Goal: Check status: Check status

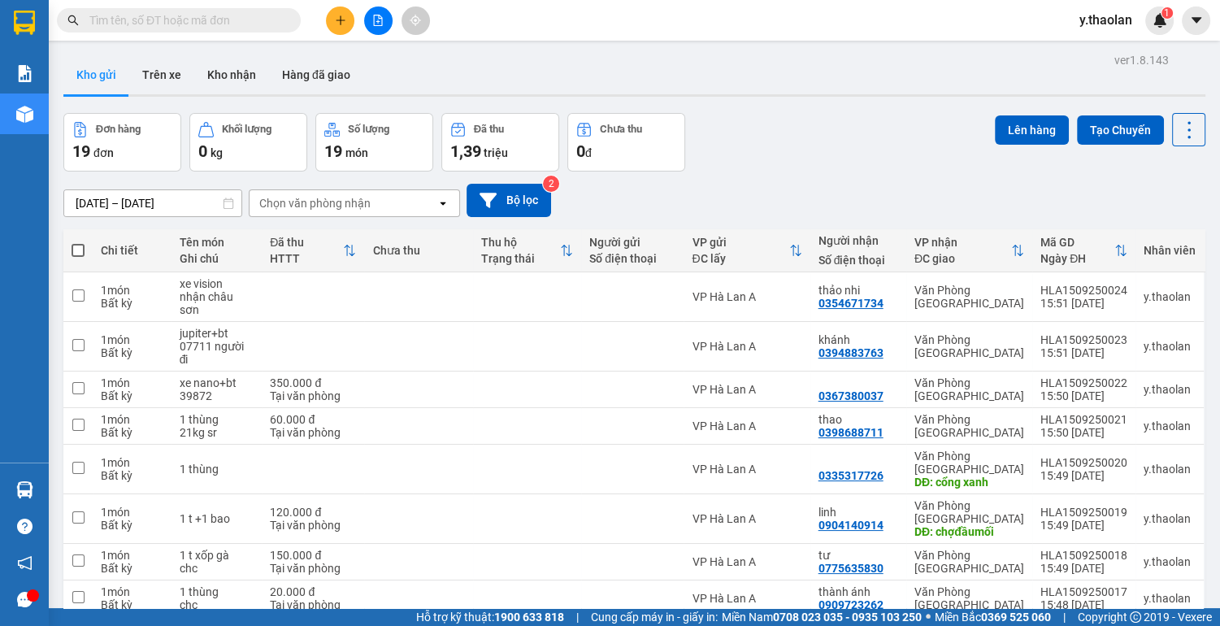
click at [218, 20] on input "text" at bounding box center [185, 20] width 192 height 18
type input "5"
click at [876, 150] on div "Đơn hàng 19 đơn Khối lượng 0 kg Số lượng 19 món Đã thu 1,39 triệu Chưa thu 0 đ …" at bounding box center [634, 142] width 1142 height 59
click at [369, 20] on button at bounding box center [378, 21] width 28 height 28
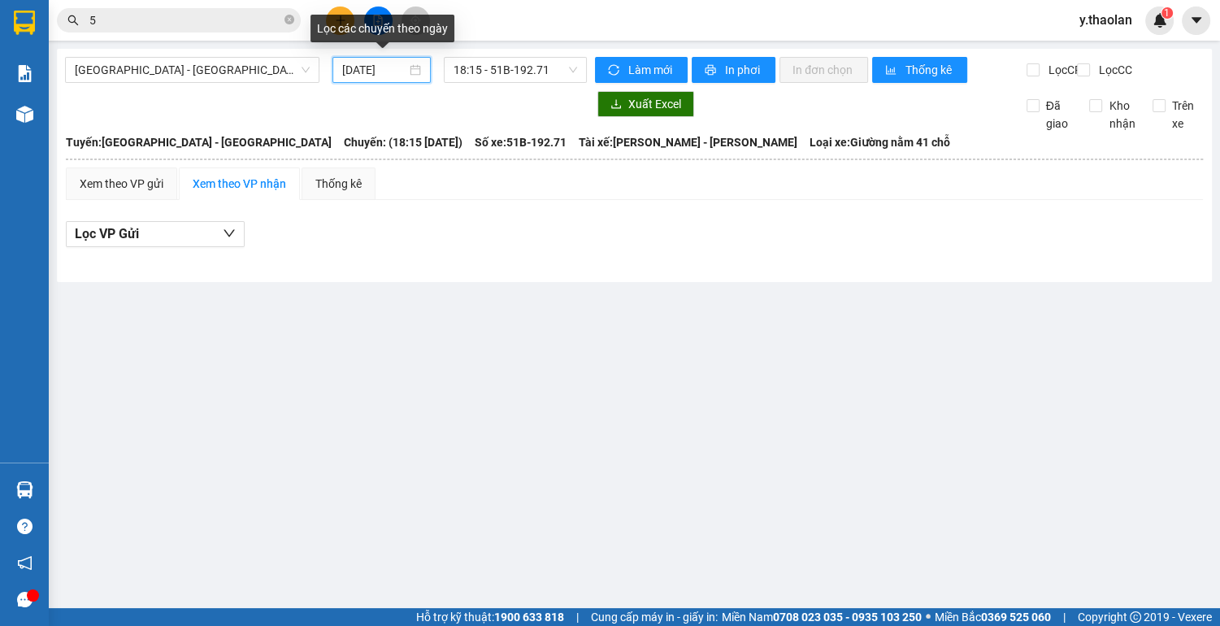
click at [377, 77] on input "[DATE]" at bounding box center [374, 70] width 64 height 18
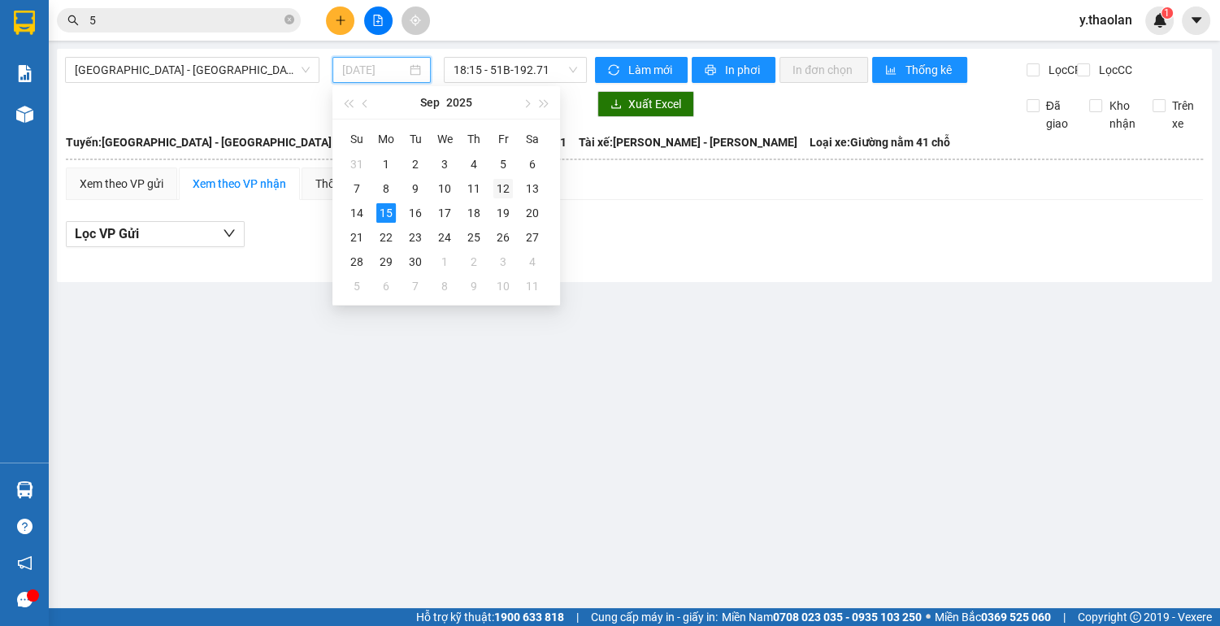
click at [496, 186] on div "12" at bounding box center [504, 189] width 20 height 20
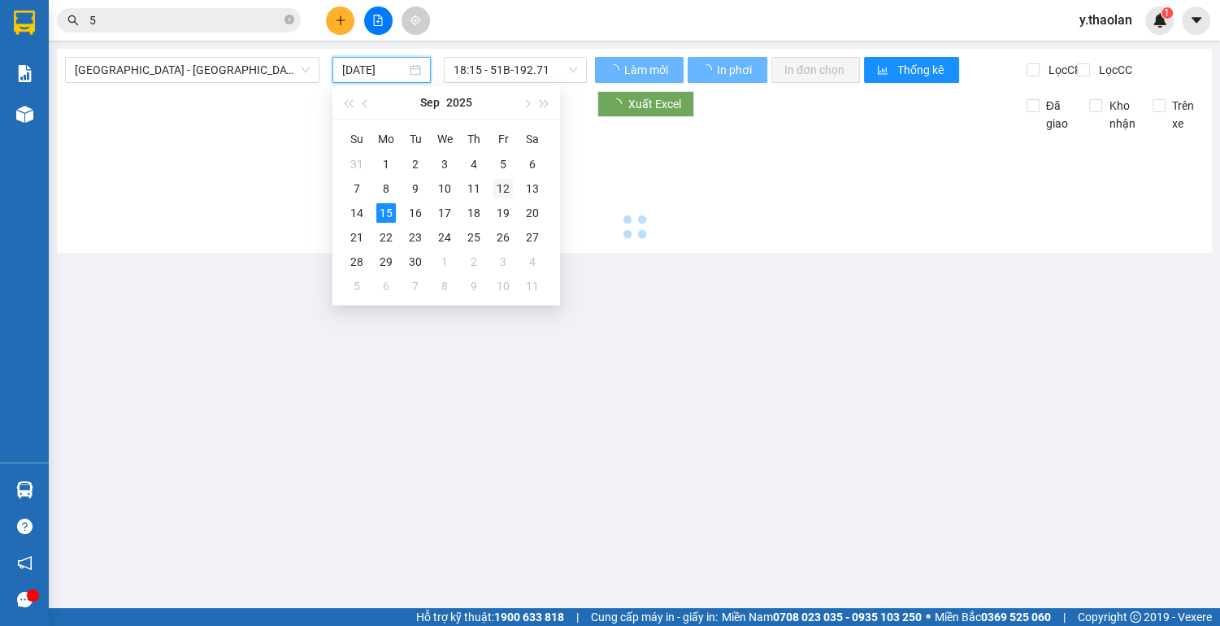
type input "[DATE]"
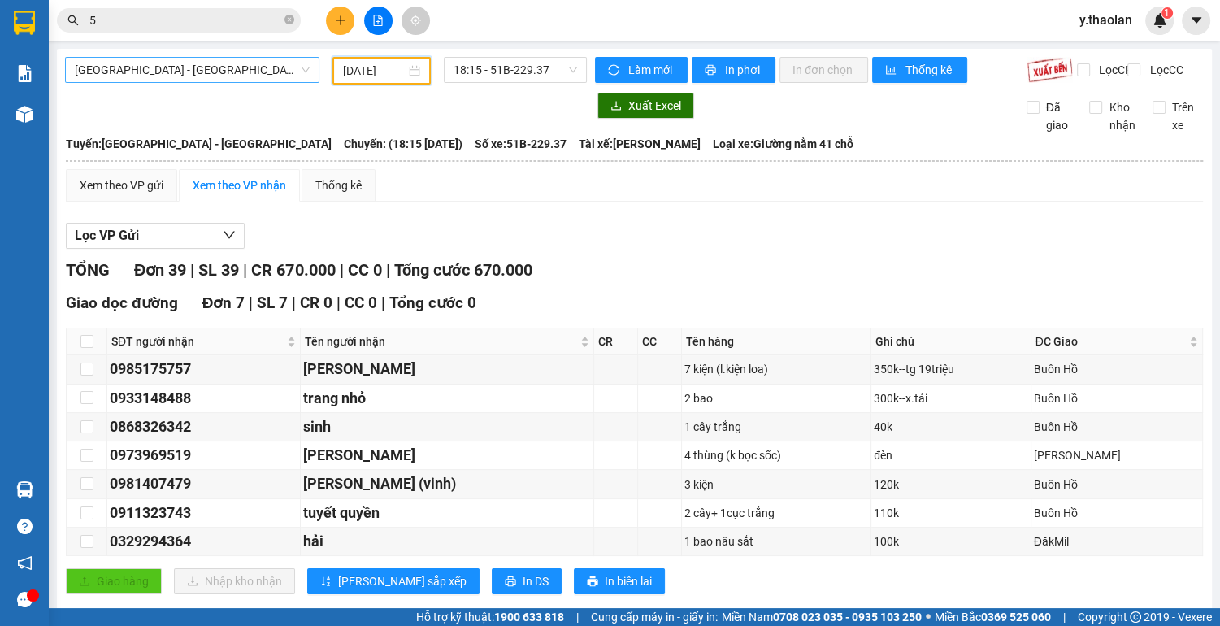
click at [158, 70] on span "[GEOGRAPHIC_DATA] - [GEOGRAPHIC_DATA]" at bounding box center [192, 70] width 235 height 24
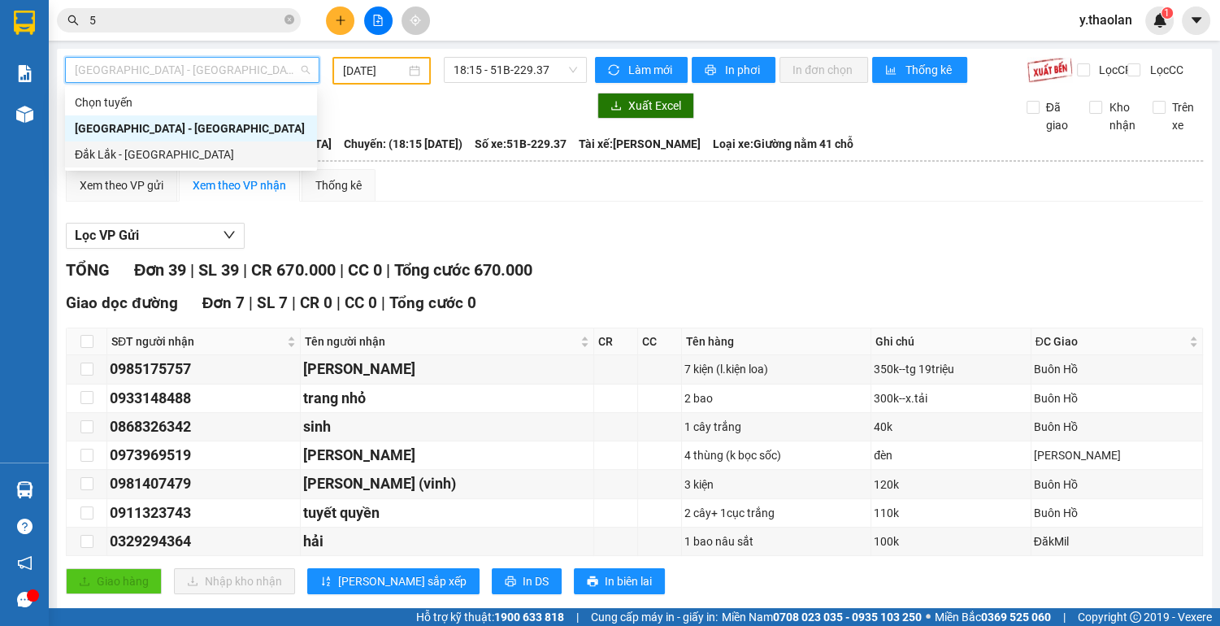
click at [143, 158] on div "Đắk Lắk - [GEOGRAPHIC_DATA]" at bounding box center [191, 155] width 233 height 18
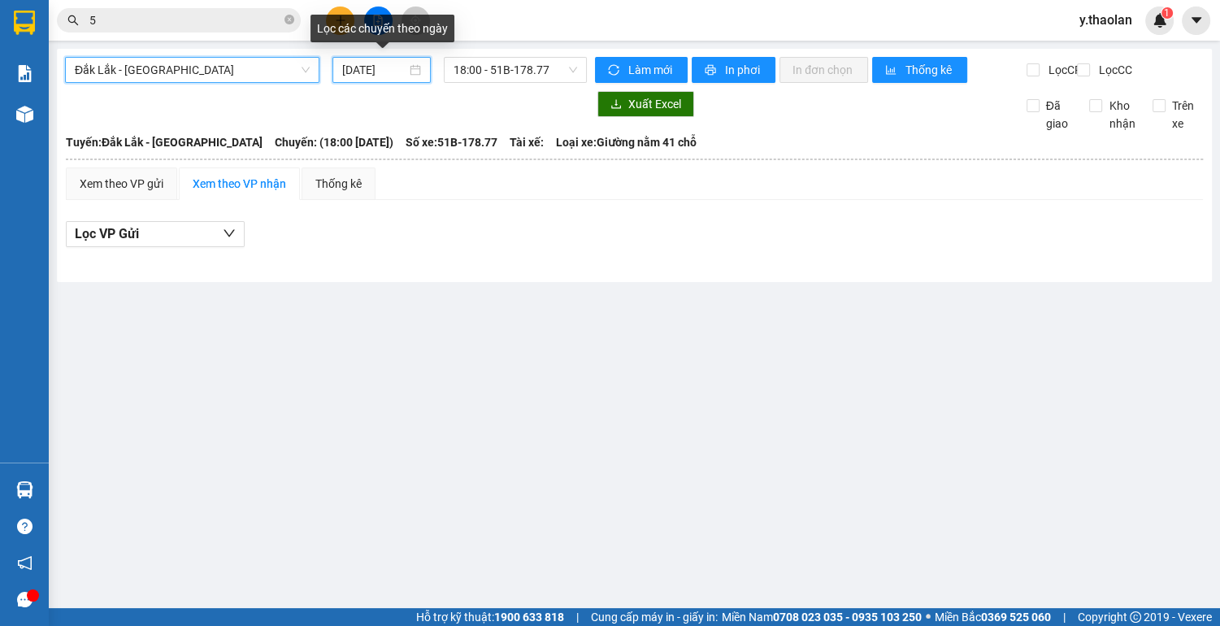
click at [390, 63] on input "[DATE]" at bounding box center [374, 70] width 64 height 18
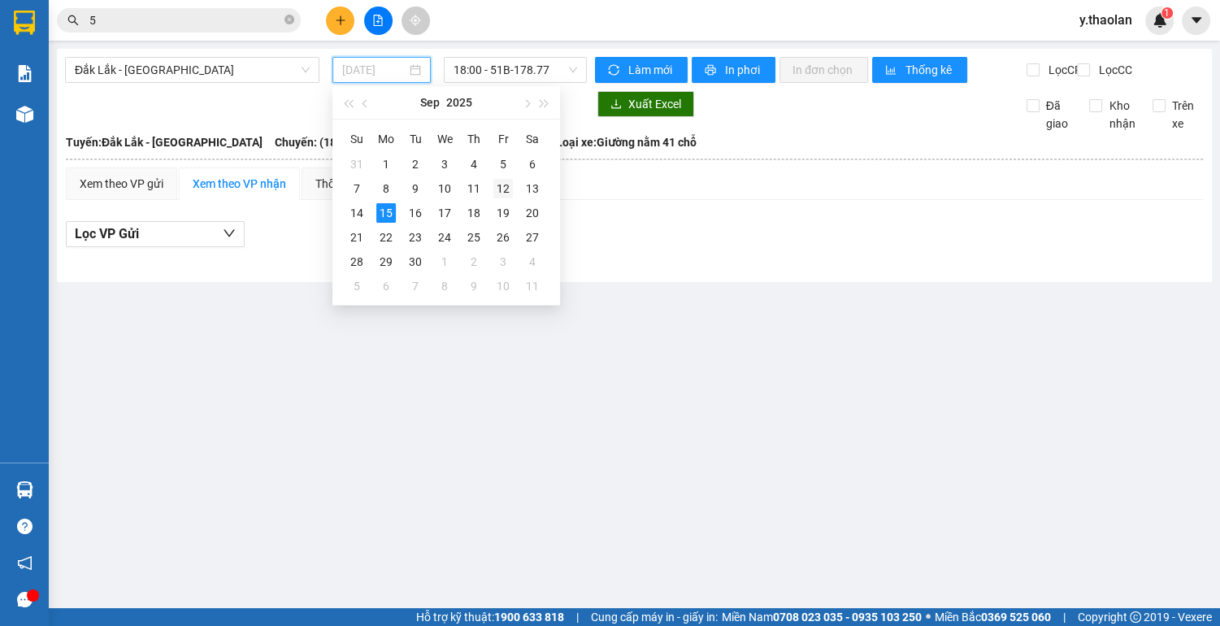
click at [494, 183] on div "12" at bounding box center [504, 189] width 20 height 20
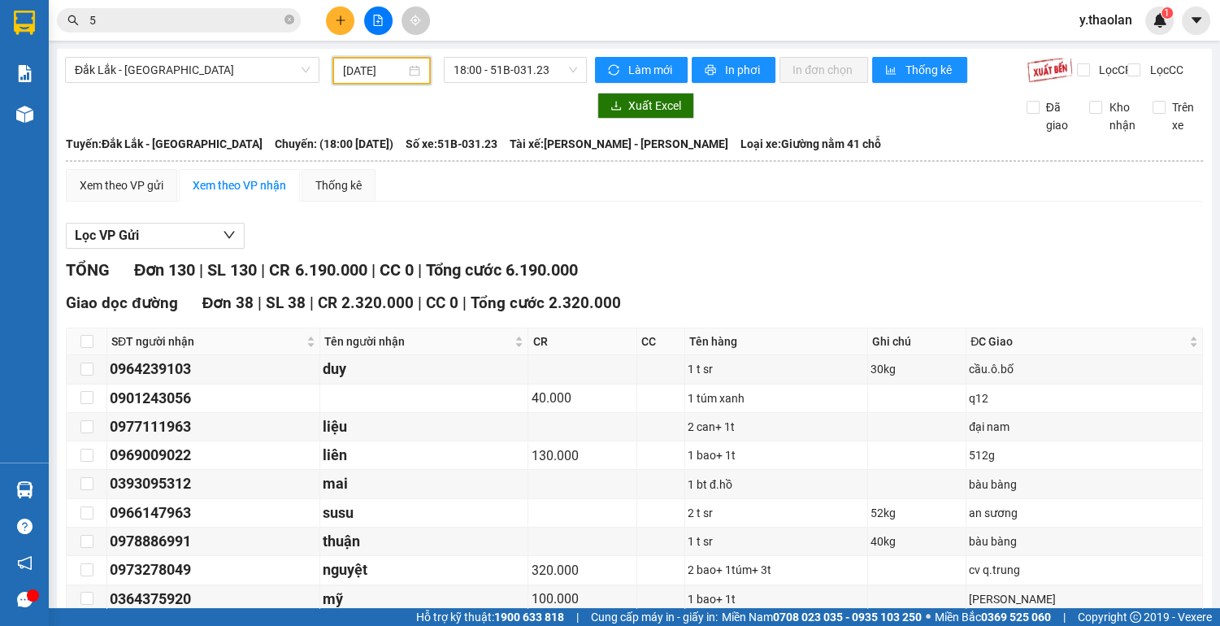
click at [371, 81] on div "[DATE]" at bounding box center [382, 71] width 98 height 28
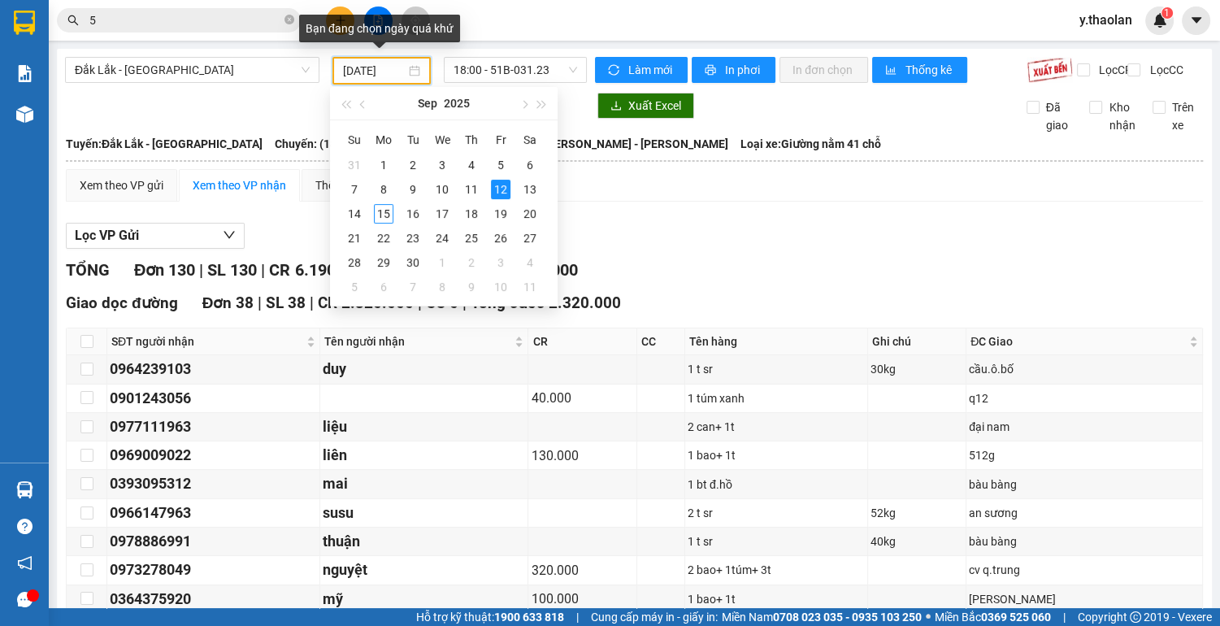
click at [371, 76] on input "[DATE]" at bounding box center [374, 71] width 63 height 18
click at [541, 182] on td "13" at bounding box center [530, 189] width 29 height 24
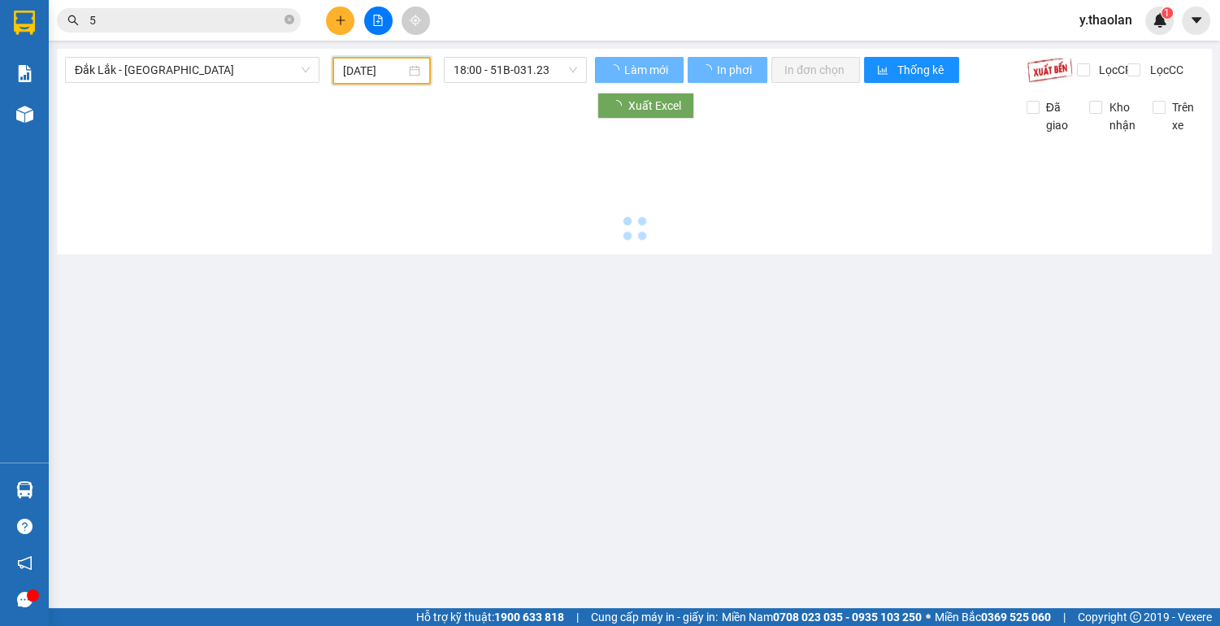
type input "[DATE]"
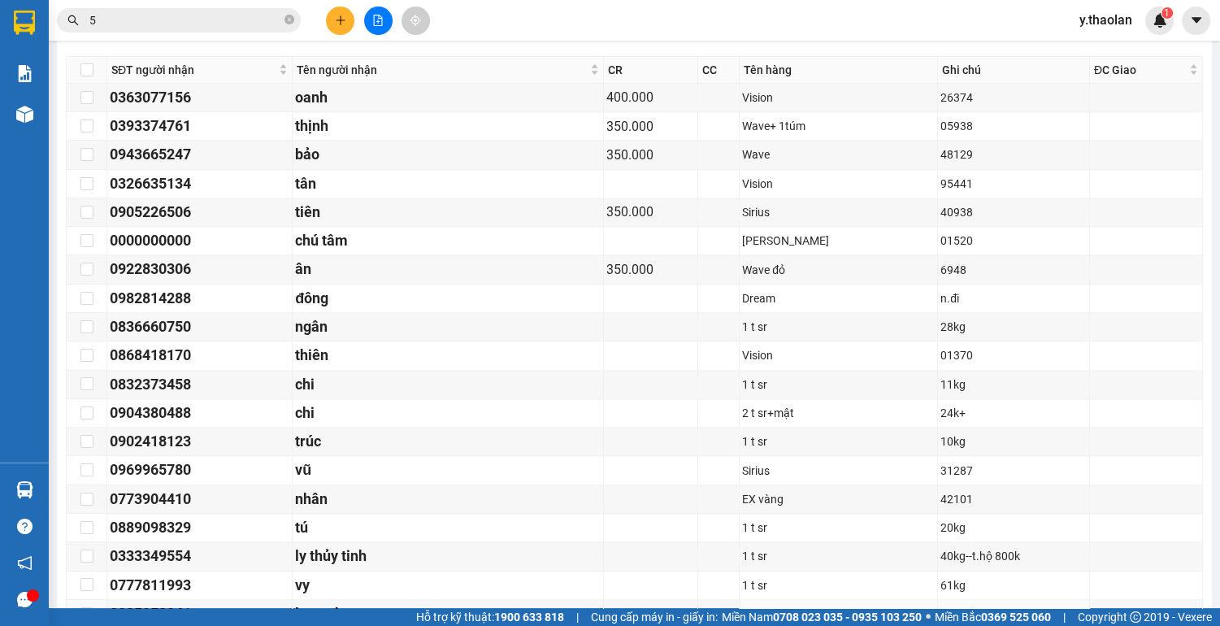
scroll to position [1626, 0]
